Goal: Check status

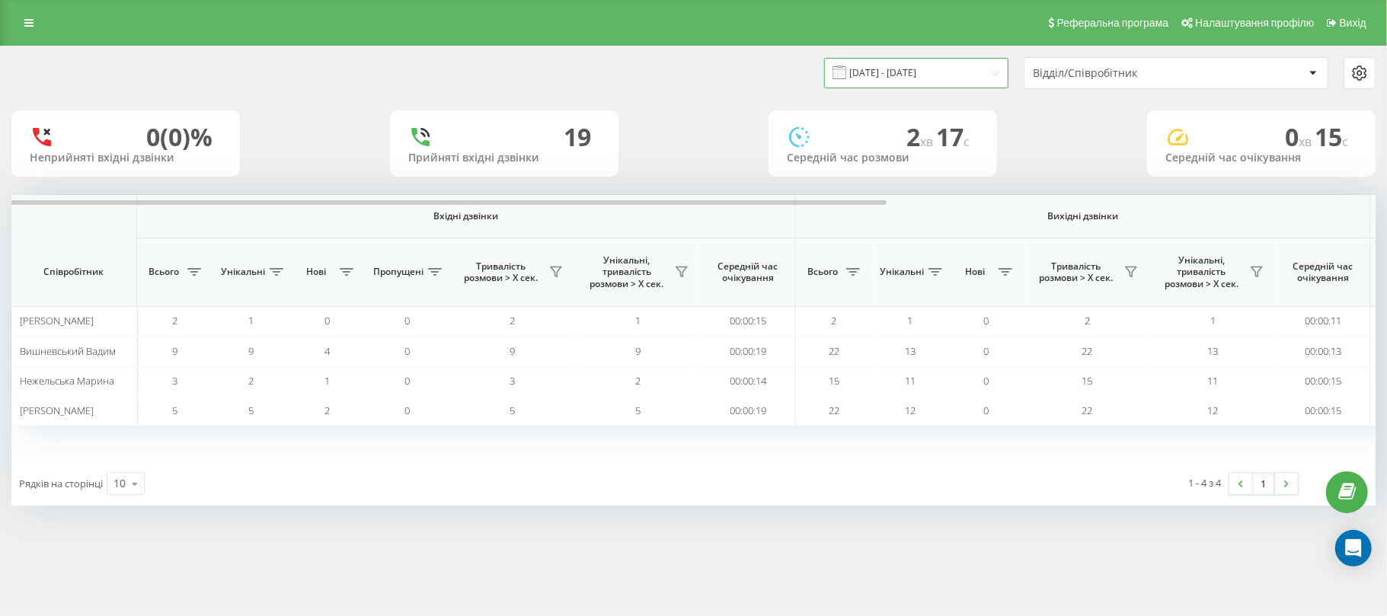
click at [860, 67] on input "18.08.2025 - 18.08.2025" at bounding box center [916, 73] width 184 height 30
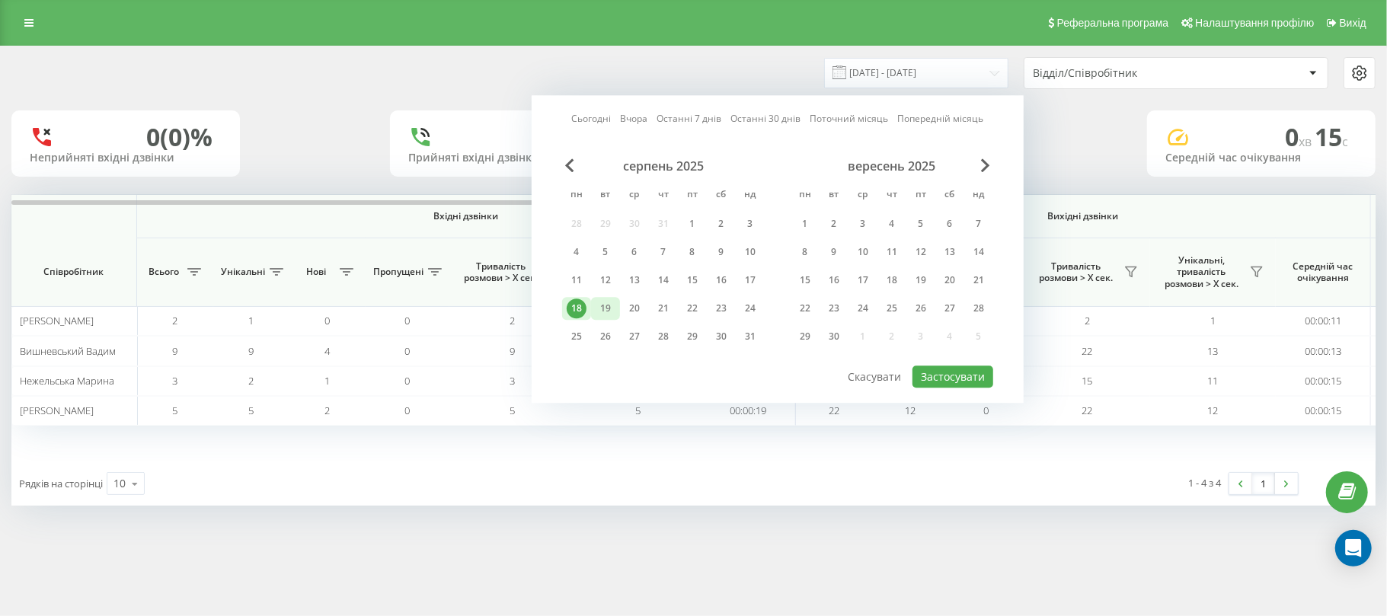
click at [604, 305] on div "19" at bounding box center [606, 309] width 20 height 20
click at [936, 375] on button "Застосувати" at bounding box center [952, 377] width 81 height 22
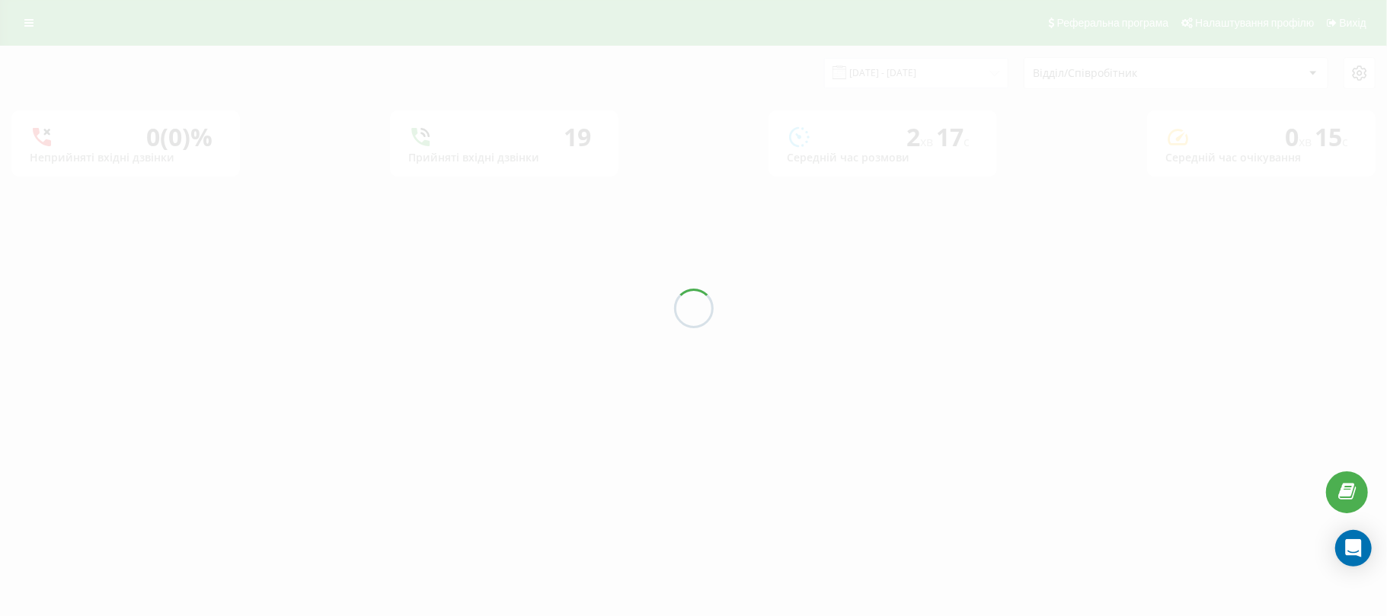
type input "[DATE] - [DATE]"
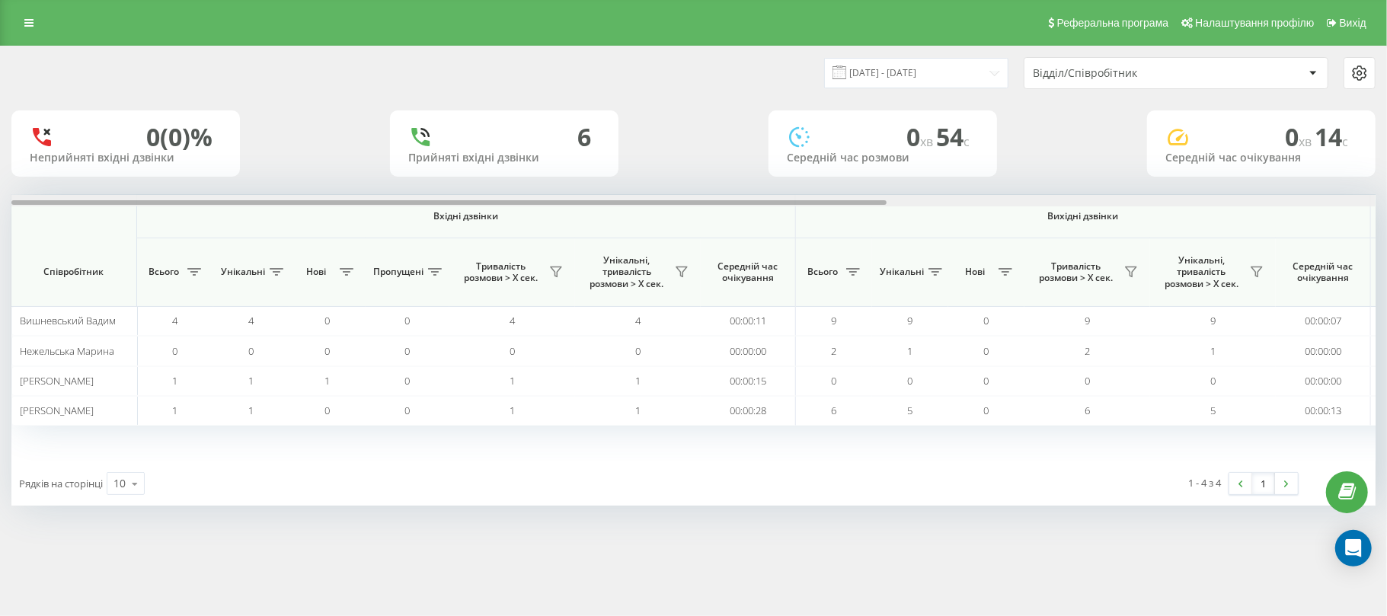
scroll to position [0, 760]
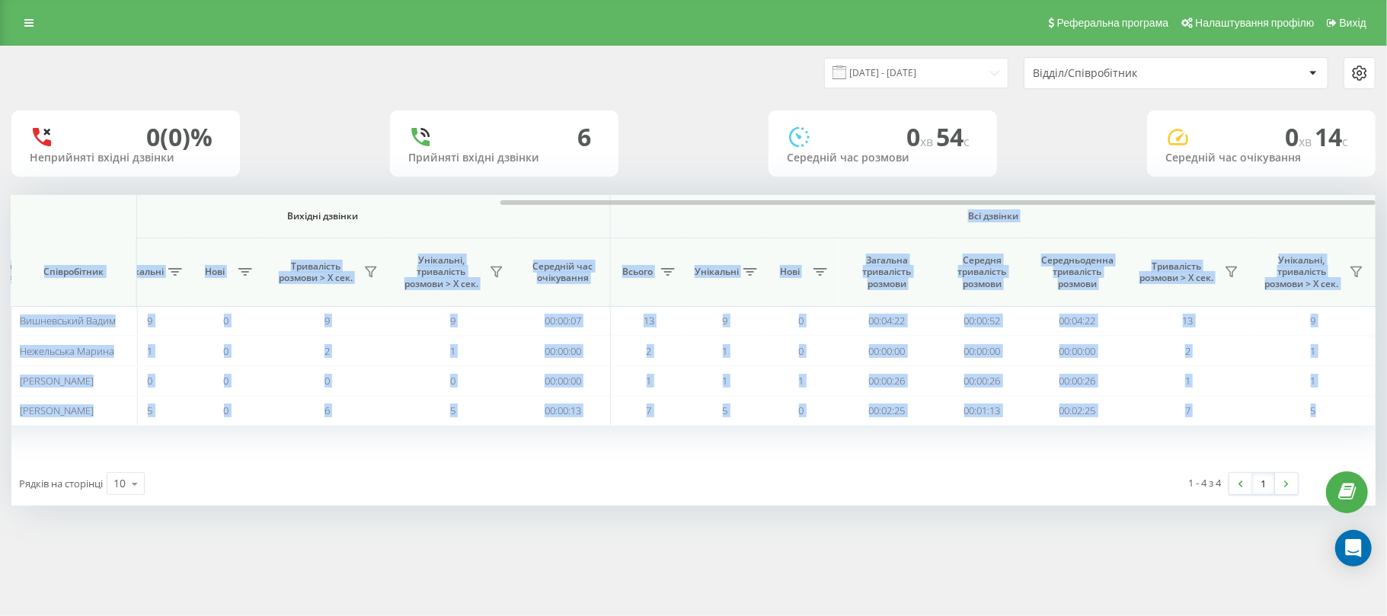
drag, startPoint x: 143, startPoint y: 198, endPoint x: 640, endPoint y: 215, distance: 496.9
click at [640, 215] on div "Вхідні дзвінки Вихідні дзвінки Всі дзвінки Співробітник Всього Унікальні Нові П…" at bounding box center [693, 328] width 1364 height 267
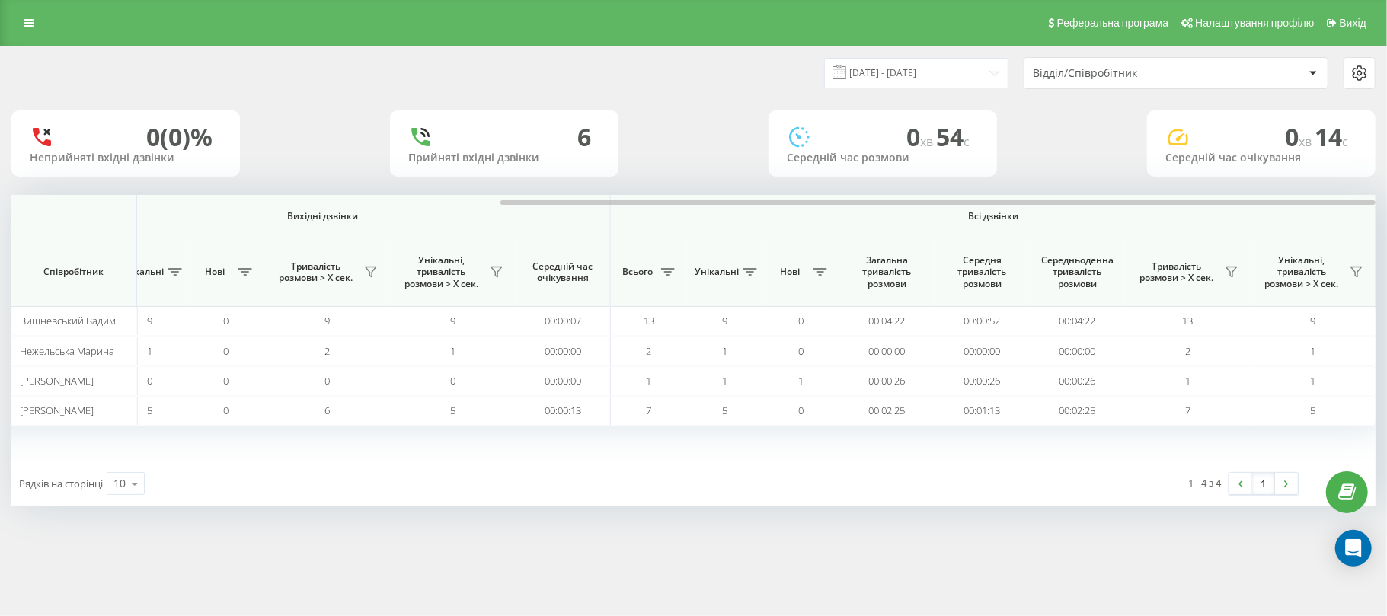
click at [334, 163] on div "0 (0)% Неприйняті вхідні дзвінки 6 Прийняті вхідні дзвінки 0 хв 54 c Середній ч…" at bounding box center [693, 143] width 1364 height 66
